Goal: Task Accomplishment & Management: Manage account settings

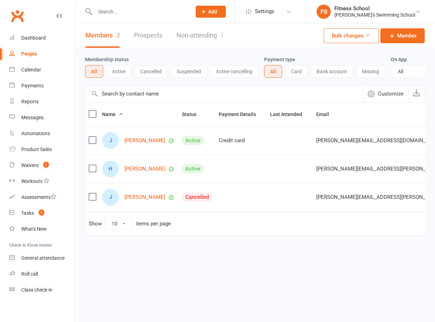
click at [295, 11] on link "Settings" at bounding box center [269, 12] width 49 height 16
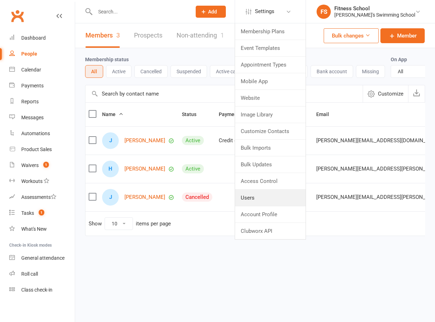
click at [282, 194] on link "Users" at bounding box center [270, 198] width 70 height 16
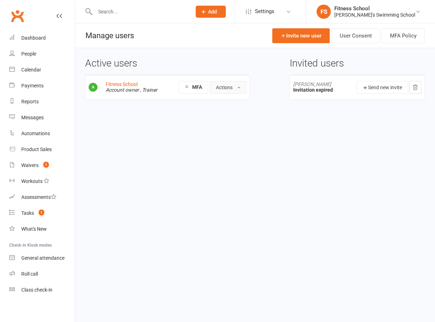
click at [240, 88] on button "Actions" at bounding box center [228, 87] width 36 height 13
click at [236, 134] on link "Manage trainer availability" at bounding box center [246, 132] width 73 height 14
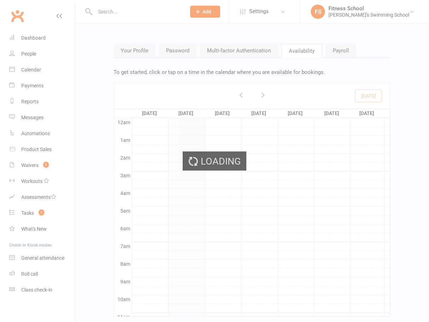
scroll to position [107, 0]
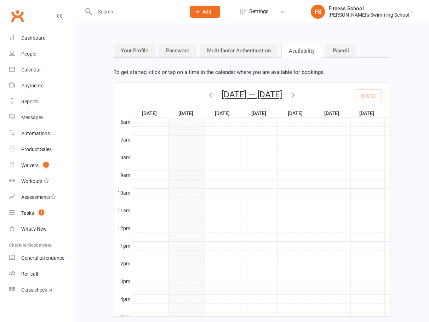
click at [174, 161] on div at bounding box center [261, 157] width 258 height 8
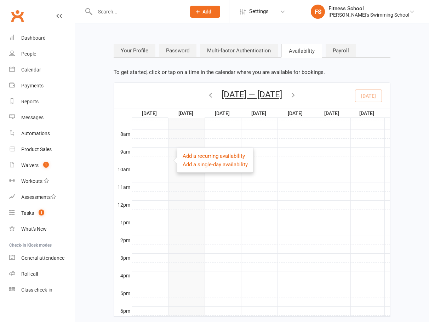
scroll to position [142, 0]
click at [113, 190] on div "Your Profile Password Multi-factor Authentication Availability Payroll To get s…" at bounding box center [252, 180] width 288 height 295
click at [407, 191] on div "Your Profile Password Multi-factor Authentication Availability Payroll To get s…" at bounding box center [252, 180] width 345 height 295
click at [194, 166] on link "Add a single-day availability" at bounding box center [215, 164] width 65 height 6
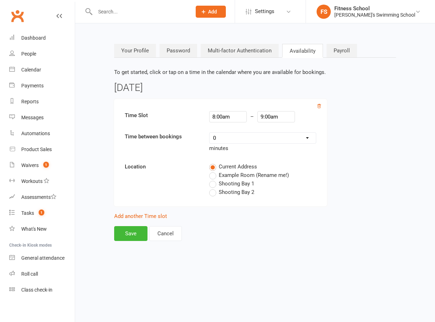
click at [252, 140] on select "0 5 10 15 20 25 30" at bounding box center [262, 138] width 107 height 11
select select "6"
click at [209, 133] on select "0 5 10 15 20 25 30" at bounding box center [262, 138] width 107 height 11
click at [212, 181] on label "Shooting Bay 1" at bounding box center [231, 184] width 45 height 8
click at [212, 180] on input "Shooting Bay 1" at bounding box center [211, 180] width 5 height 0
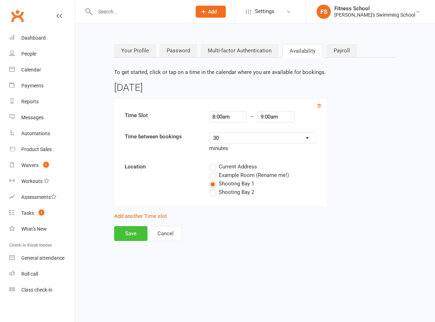
click at [135, 236] on button "Save" at bounding box center [130, 233] width 33 height 15
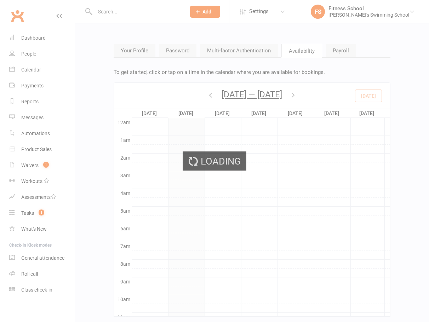
scroll to position [107, 0]
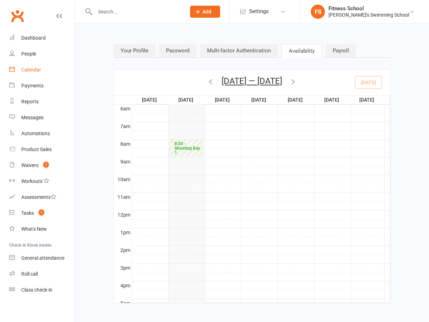
click at [28, 69] on div "Calendar" at bounding box center [31, 70] width 20 height 6
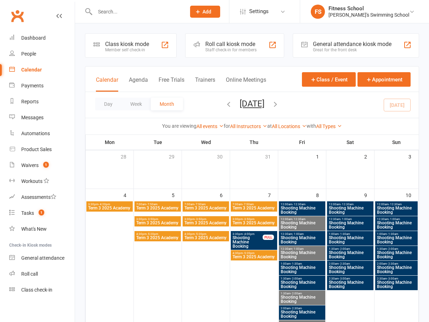
click at [263, 127] on icon at bounding box center [264, 126] width 5 height 5
click at [252, 138] on link "Fitness School" at bounding box center [232, 140] width 70 height 14
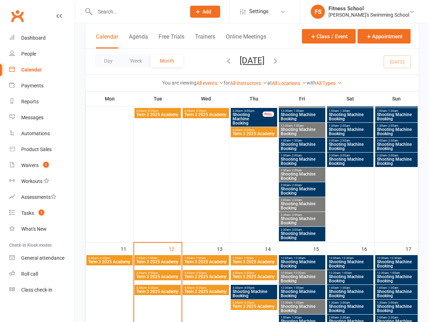
scroll to position [106, 0]
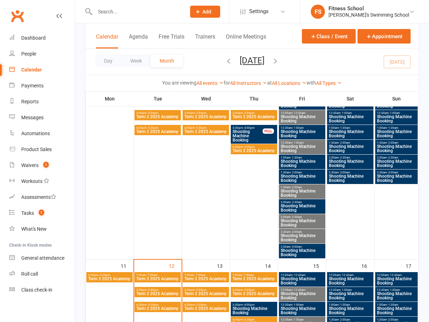
click at [200, 33] on div "Calendar Agenda Free Trials Trainers Online Meetings" at bounding box center [181, 41] width 170 height 16
click at [202, 37] on button "Trainers" at bounding box center [205, 40] width 20 height 15
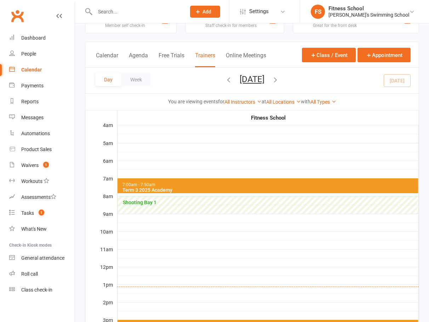
scroll to position [35, 0]
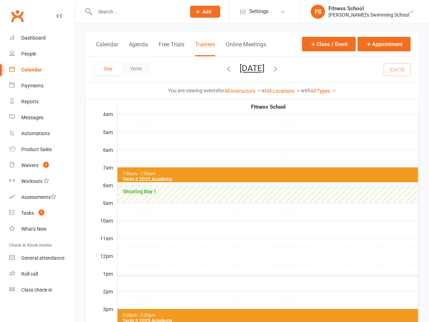
click at [310, 194] on span "Shooting Bay 1" at bounding box center [269, 192] width 295 height 6
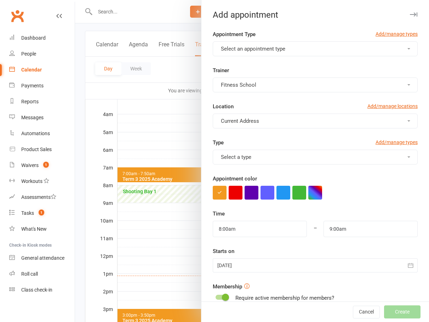
click at [409, 12] on button "button" at bounding box center [413, 14] width 8 height 8
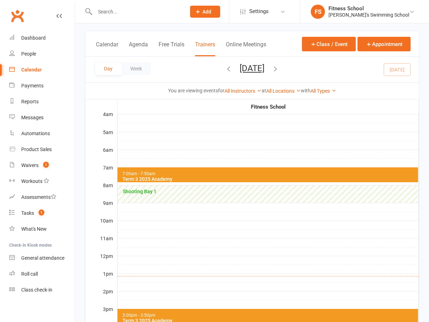
click at [84, 199] on div "Class kiosk mode Member self check-in Roll call kiosk mode Staff check-in for m…" at bounding box center [252, 228] width 354 height 481
